Goal: Submit feedback/report problem

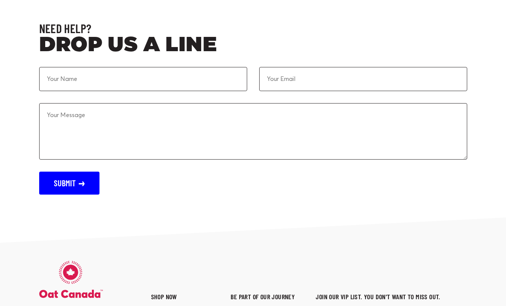
scroll to position [2324, 0]
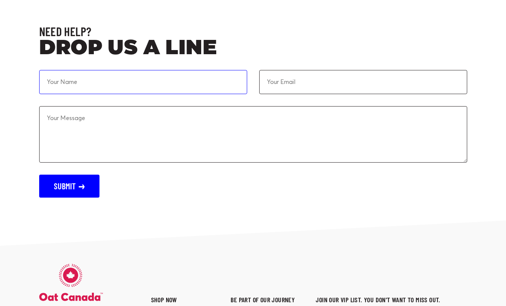
click at [81, 83] on input at bounding box center [143, 82] width 208 height 24
type input "[PERSON_NAME]"
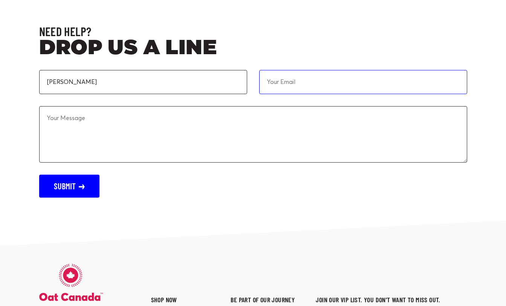
click at [281, 80] on input "email" at bounding box center [363, 82] width 208 height 24
type input "[EMAIL_ADDRESS][DOMAIN_NAME]"
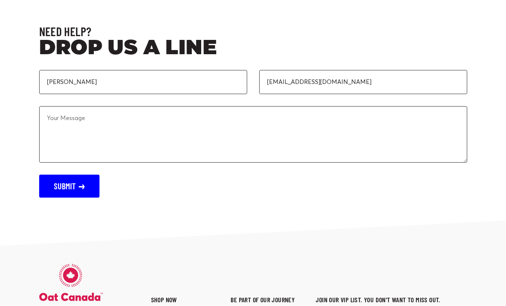
click at [289, 139] on textarea at bounding box center [253, 134] width 428 height 57
paste textarea "Lore Ipsumdo! Si amet co Adipis Elitsedd, eiu T in u Laboreetdo Magnaaliq en Ad…"
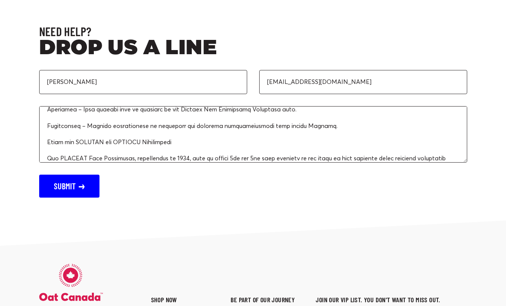
scroll to position [0, 0]
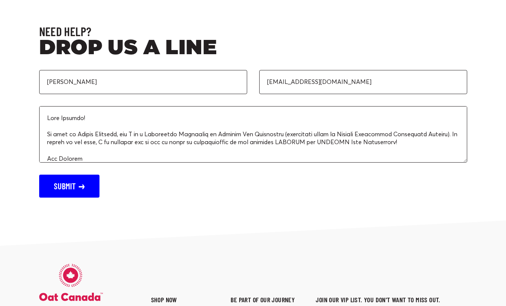
click at [70, 118] on textarea at bounding box center [253, 134] width 428 height 57
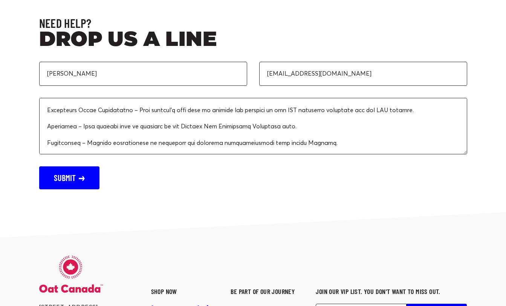
scroll to position [317, 0]
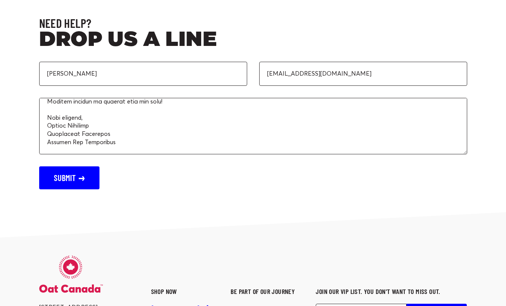
type textarea "Lore Ipsumdolo! Si amet co Adipis Elitsedd, eiu T in u Laboreetdo Magnaaliq en …"
click at [67, 170] on button "Submit" at bounding box center [69, 178] width 60 height 23
